Goal: Task Accomplishment & Management: Manage account settings

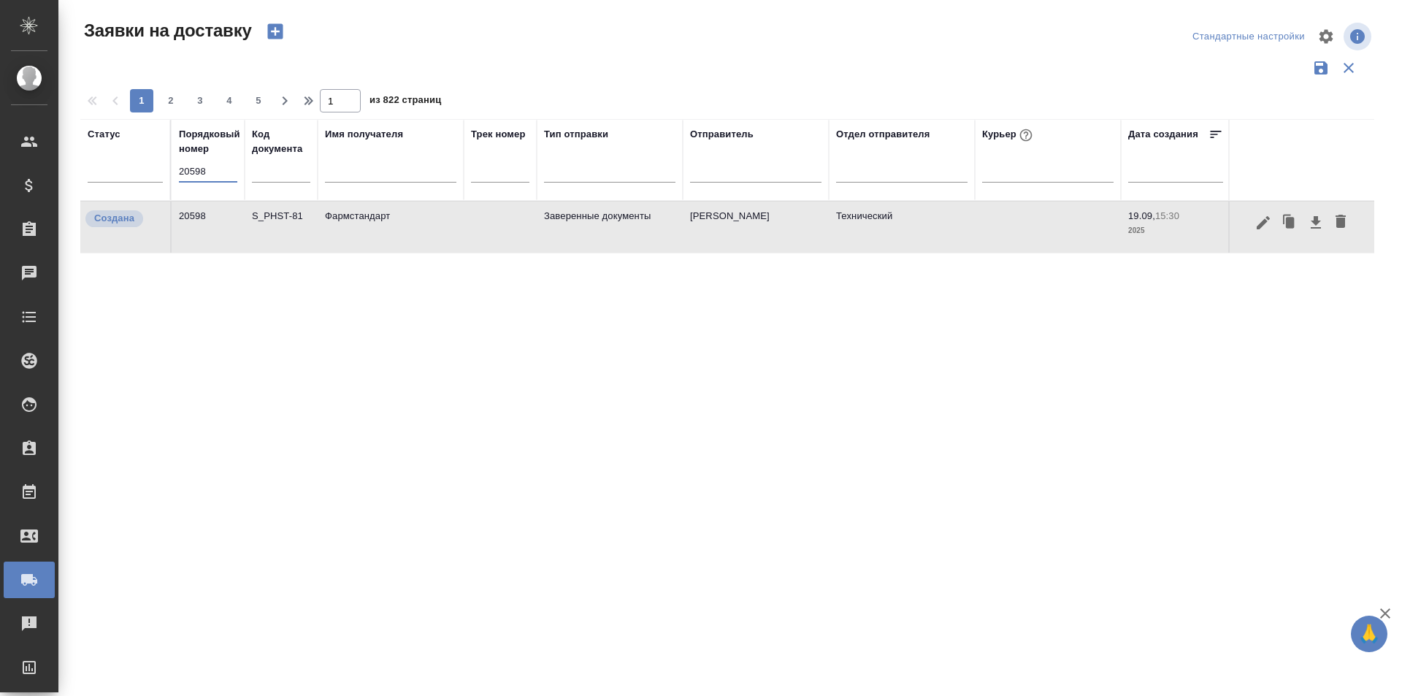
click at [198, 166] on input "20598" at bounding box center [208, 171] width 58 height 20
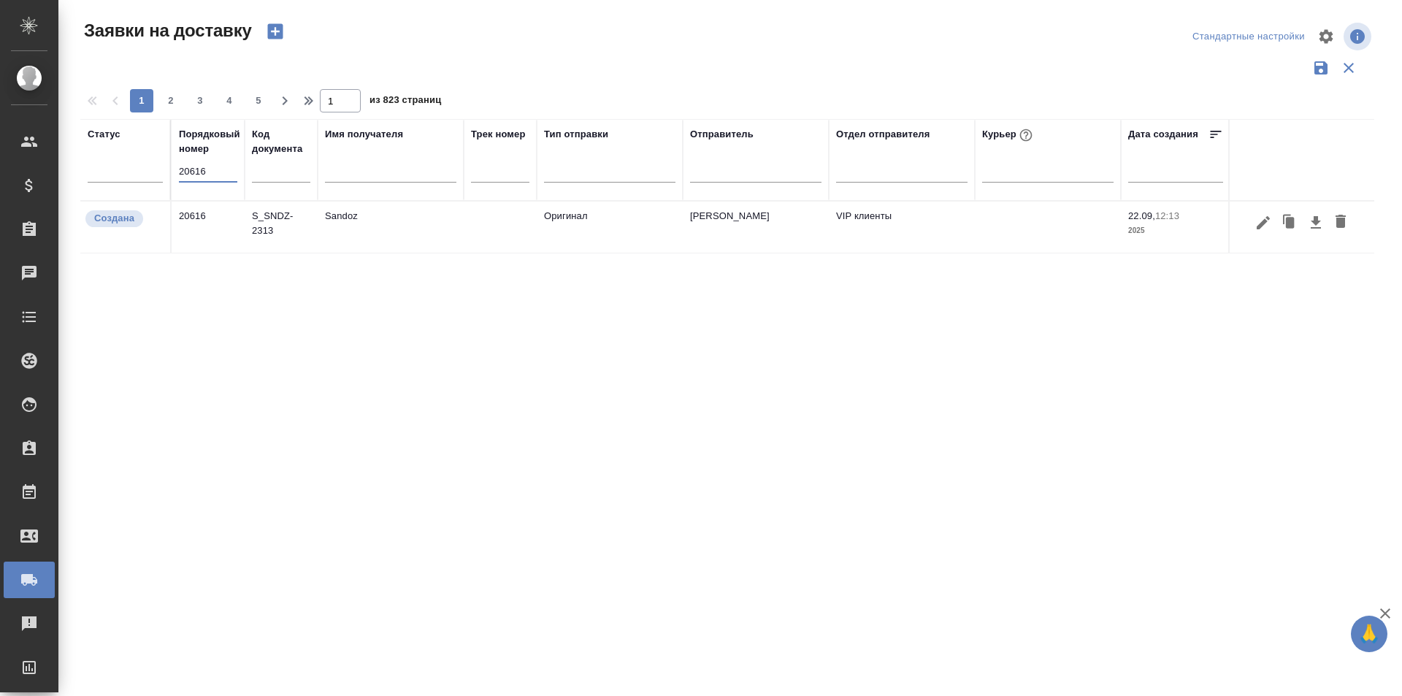
type input "20616"
click at [1264, 229] on icon "button" at bounding box center [1264, 223] width 18 height 18
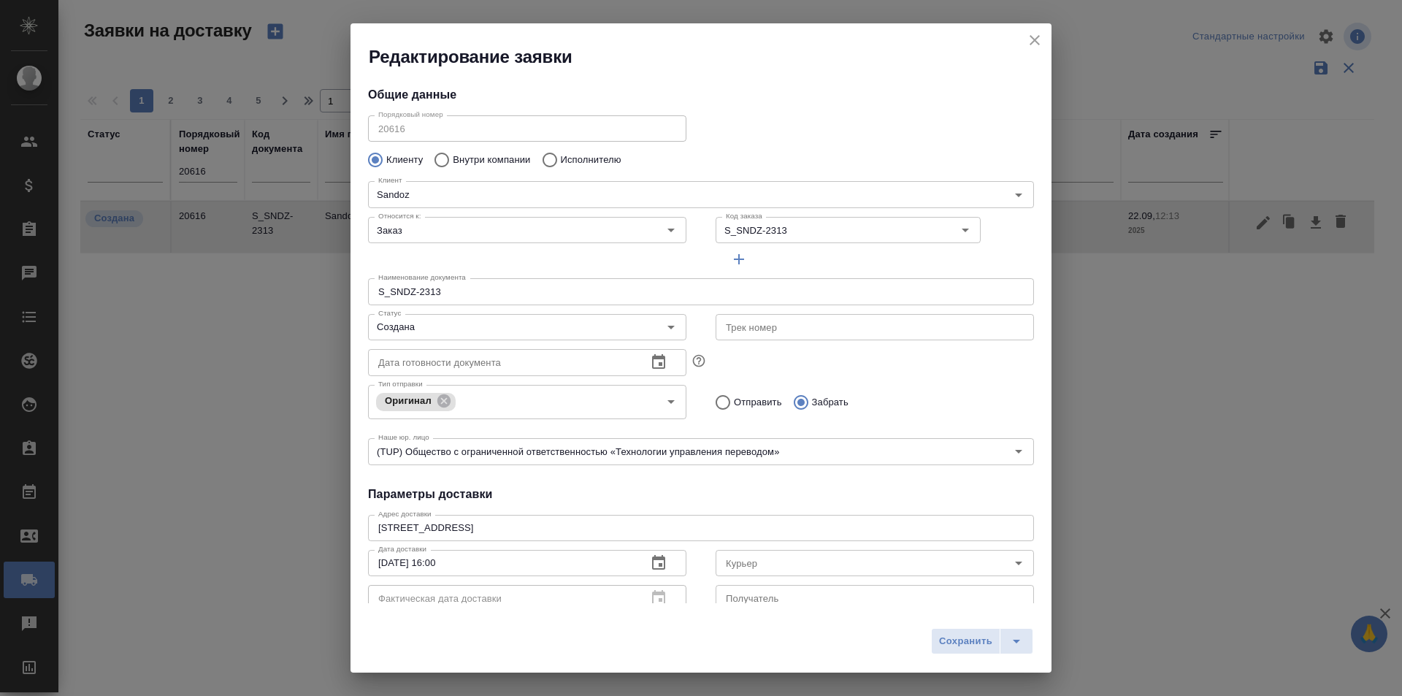
type input "[PERSON_NAME]"
type input "[PHONE_NUMBER]"
type input "[PERSON_NAME]"
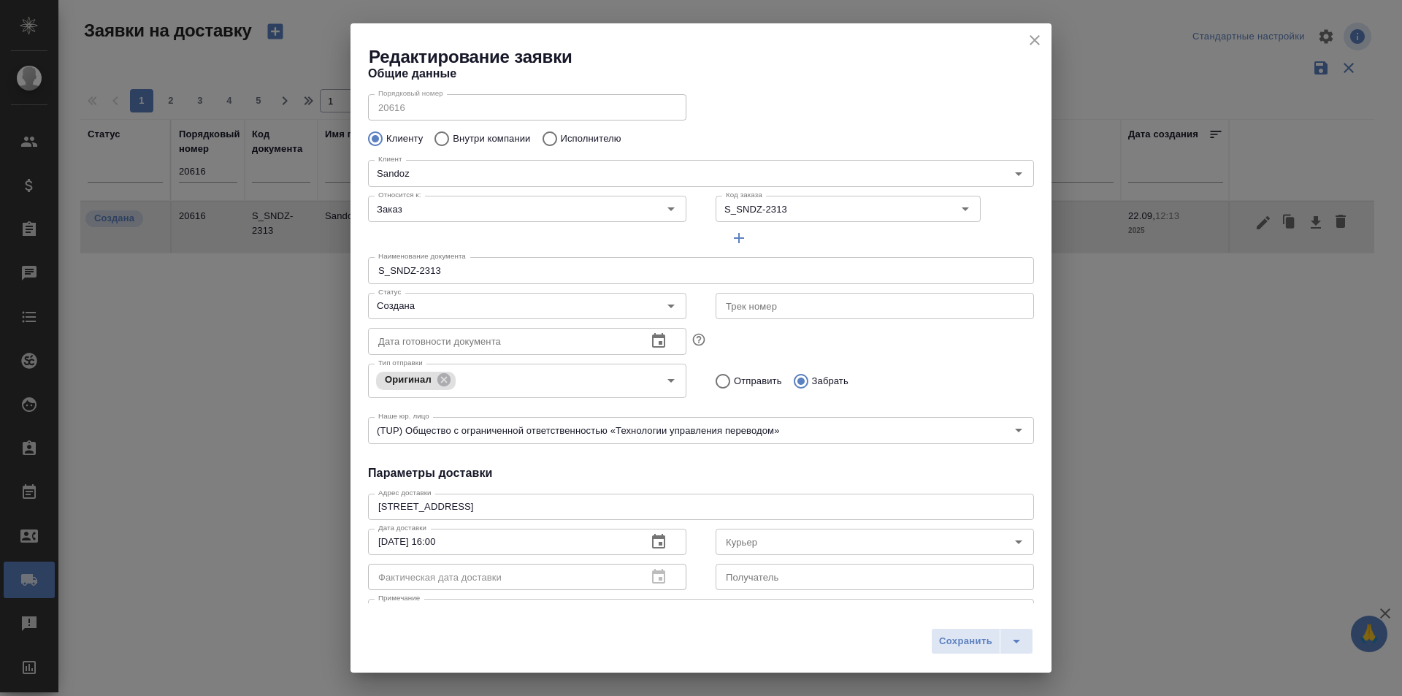
scroll to position [199, 0]
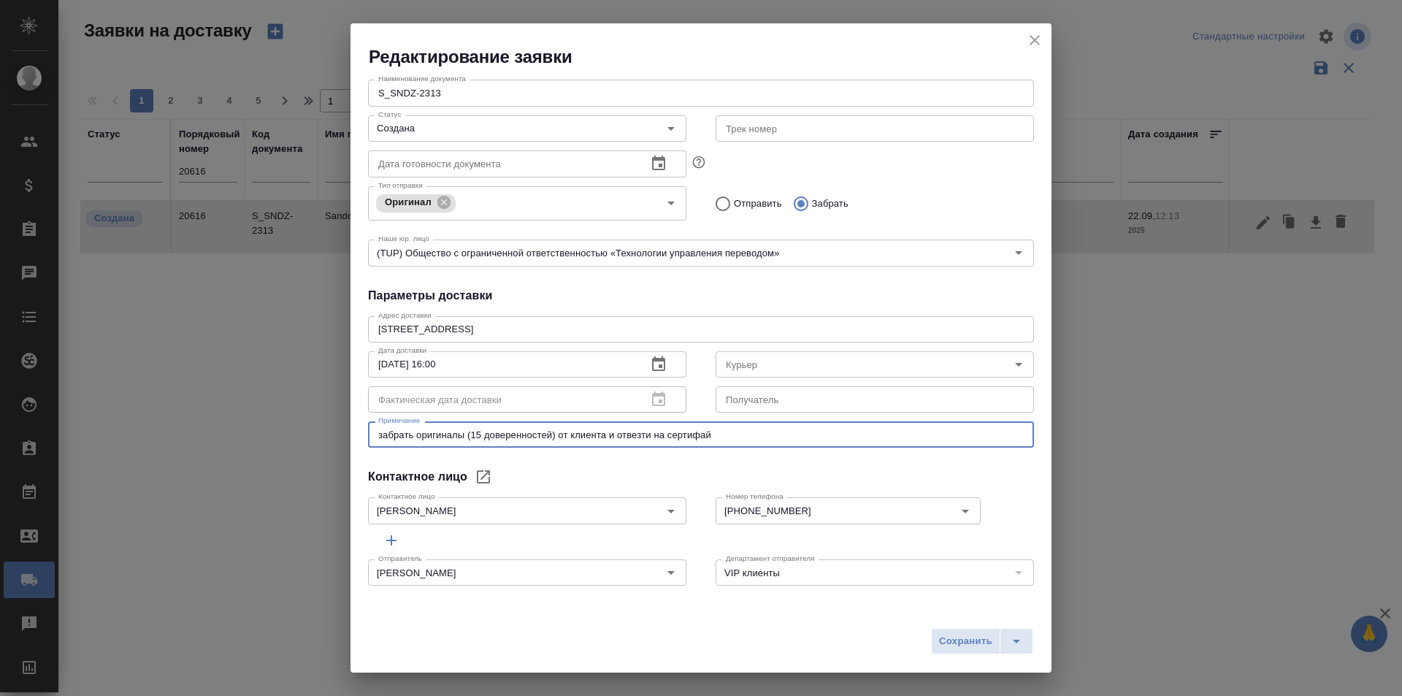
click at [636, 435] on textarea "забрать оригиналы (15 доверенностей) от клиента и отвезти на сертифай" at bounding box center [701, 435] width 646 height 11
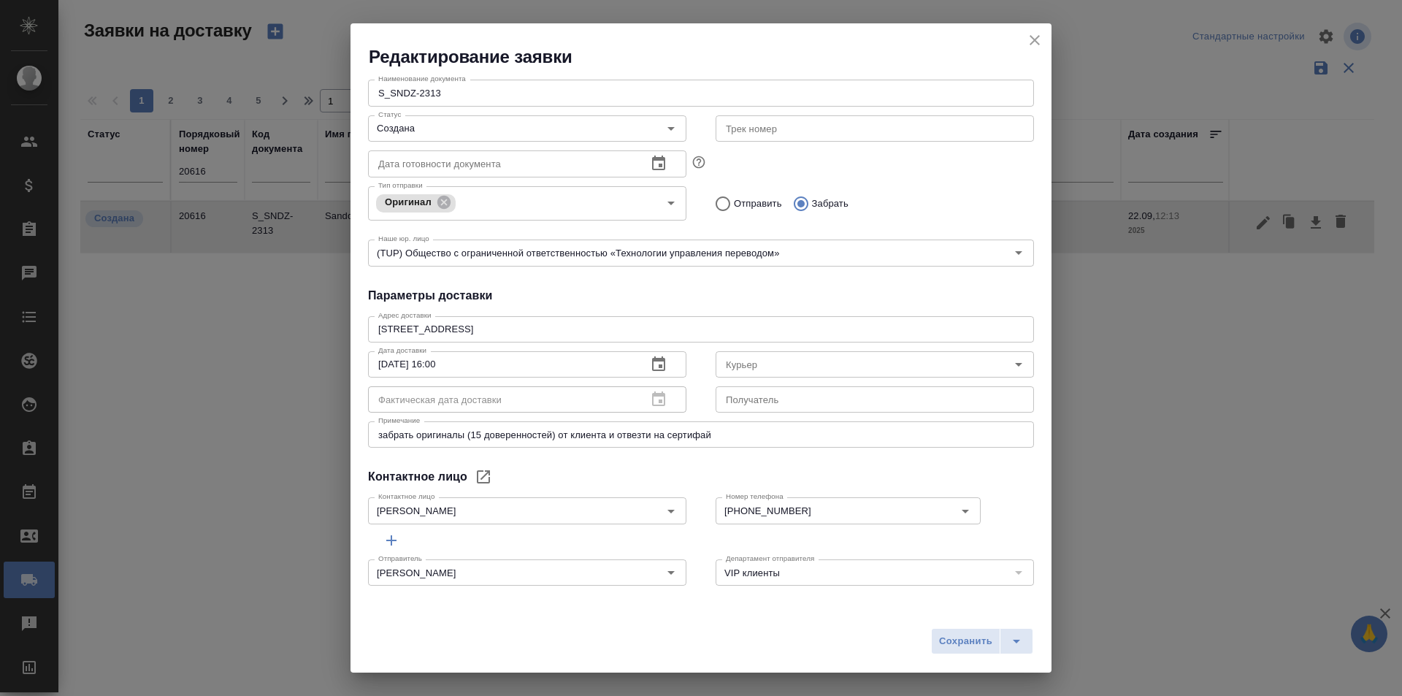
click at [975, 535] on div at bounding box center [701, 540] width 666 height 26
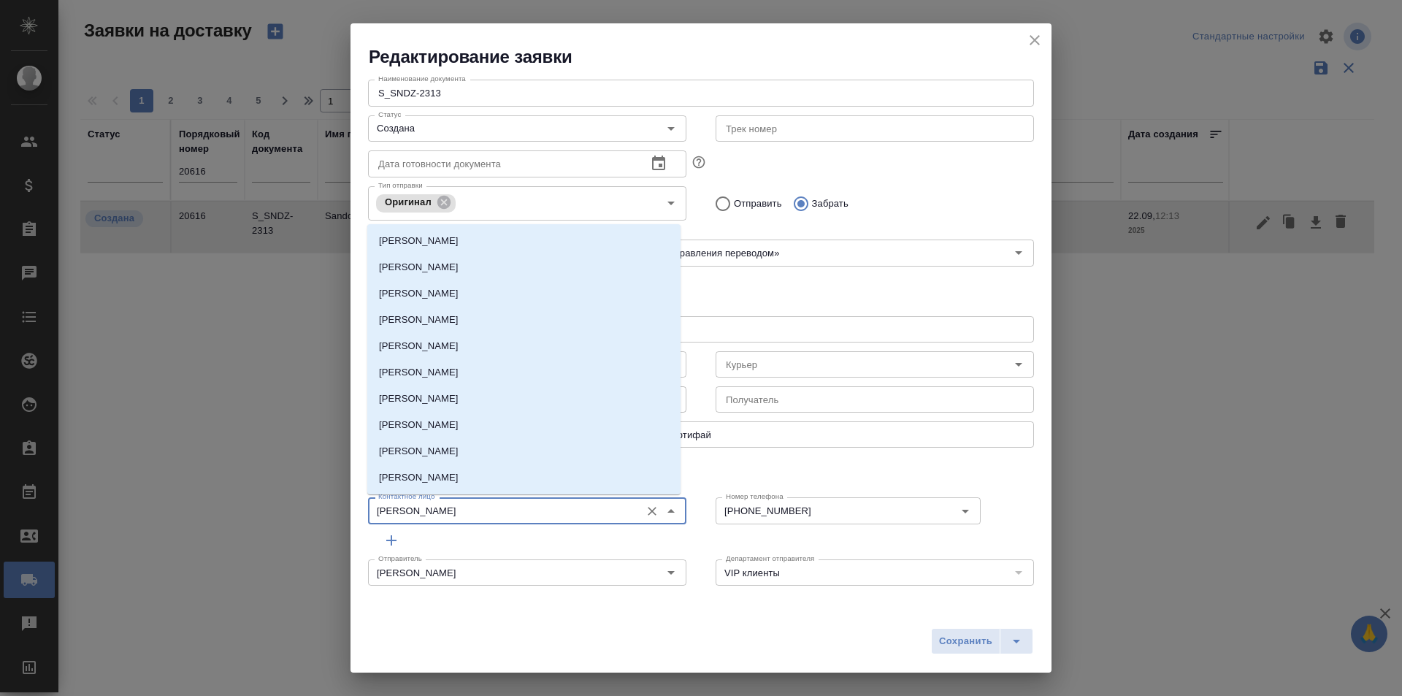
click at [318, 514] on div "Редактирование заявки Общие данные Порядковый номер 20616 Порядковый номер Клие…" at bounding box center [701, 348] width 1402 height 696
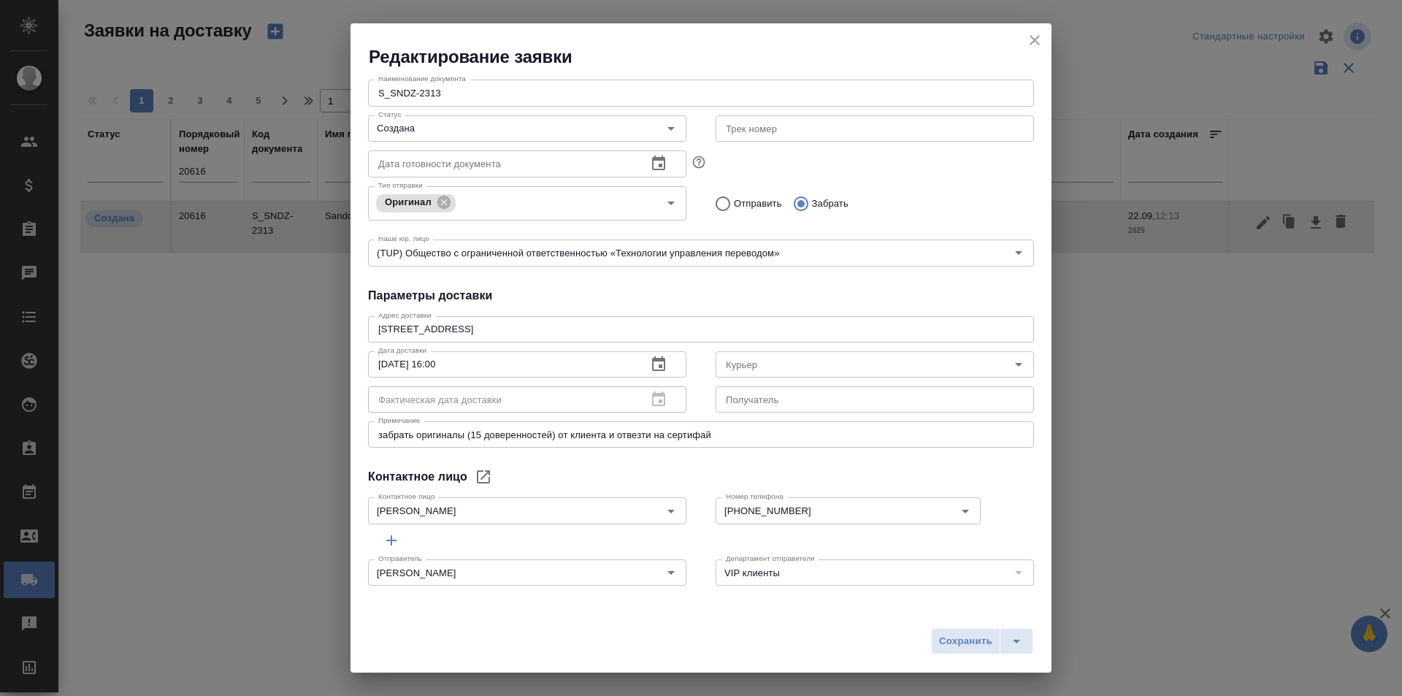
click at [996, 467] on div "Общие данные Порядковый номер 20616 Порядковый номер Клиенту Внутри компании Ис…" at bounding box center [701, 336] width 701 height 535
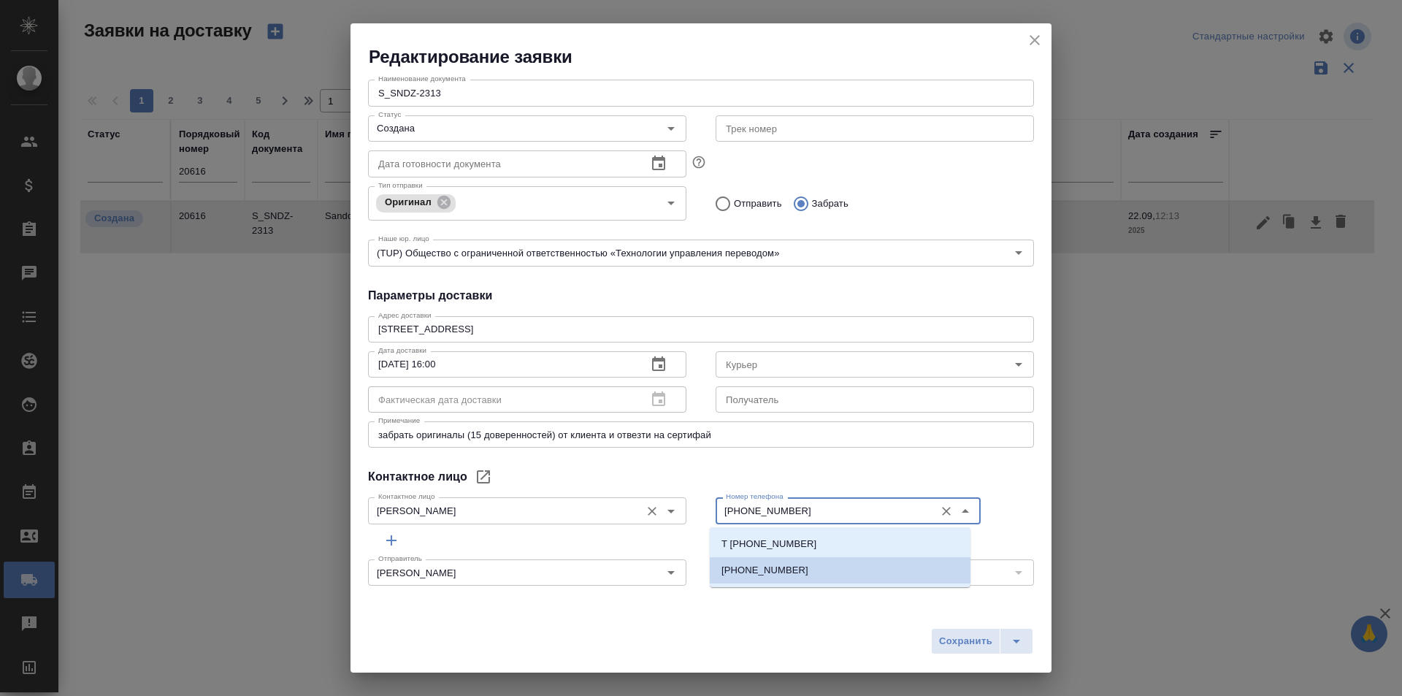
drag, startPoint x: 835, startPoint y: 514, endPoint x: 564, endPoint y: 514, distance: 271.0
click at [564, 514] on div "Контактное лицо [PERSON_NAME] лицо Номер телефона [PHONE_NUMBER] Номер телефона" at bounding box center [701, 509] width 695 height 64
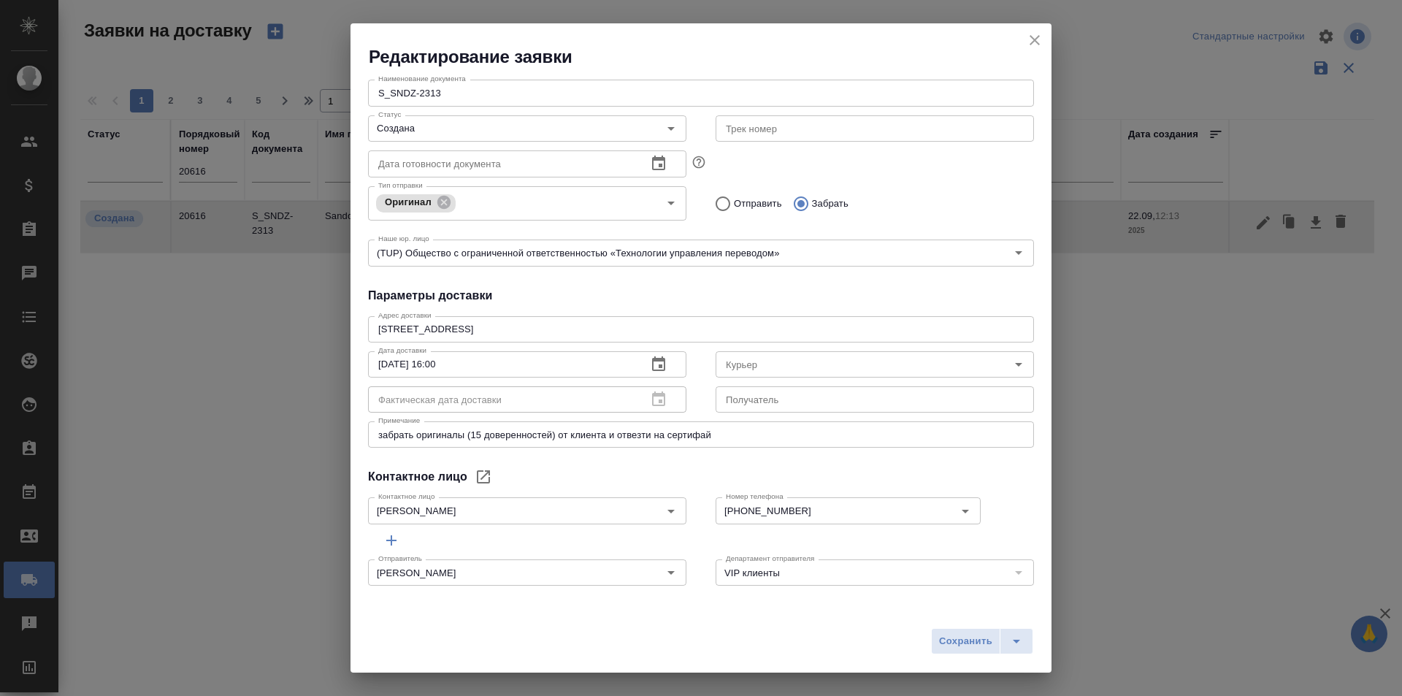
click at [1237, 266] on div "Редактирование заявки Общие данные Порядковый номер 20616 Порядковый номер Клие…" at bounding box center [701, 348] width 1402 height 696
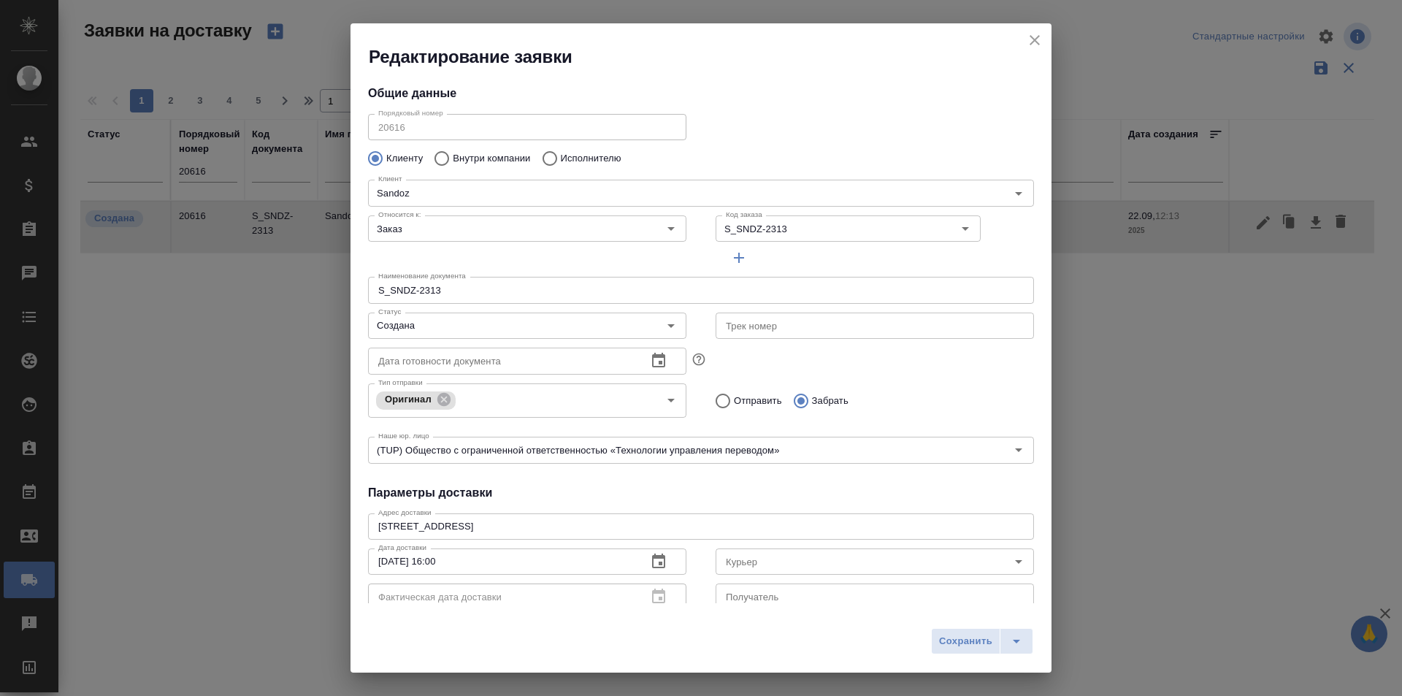
scroll to position [0, 0]
